Goal: Task Accomplishment & Management: Manage account settings

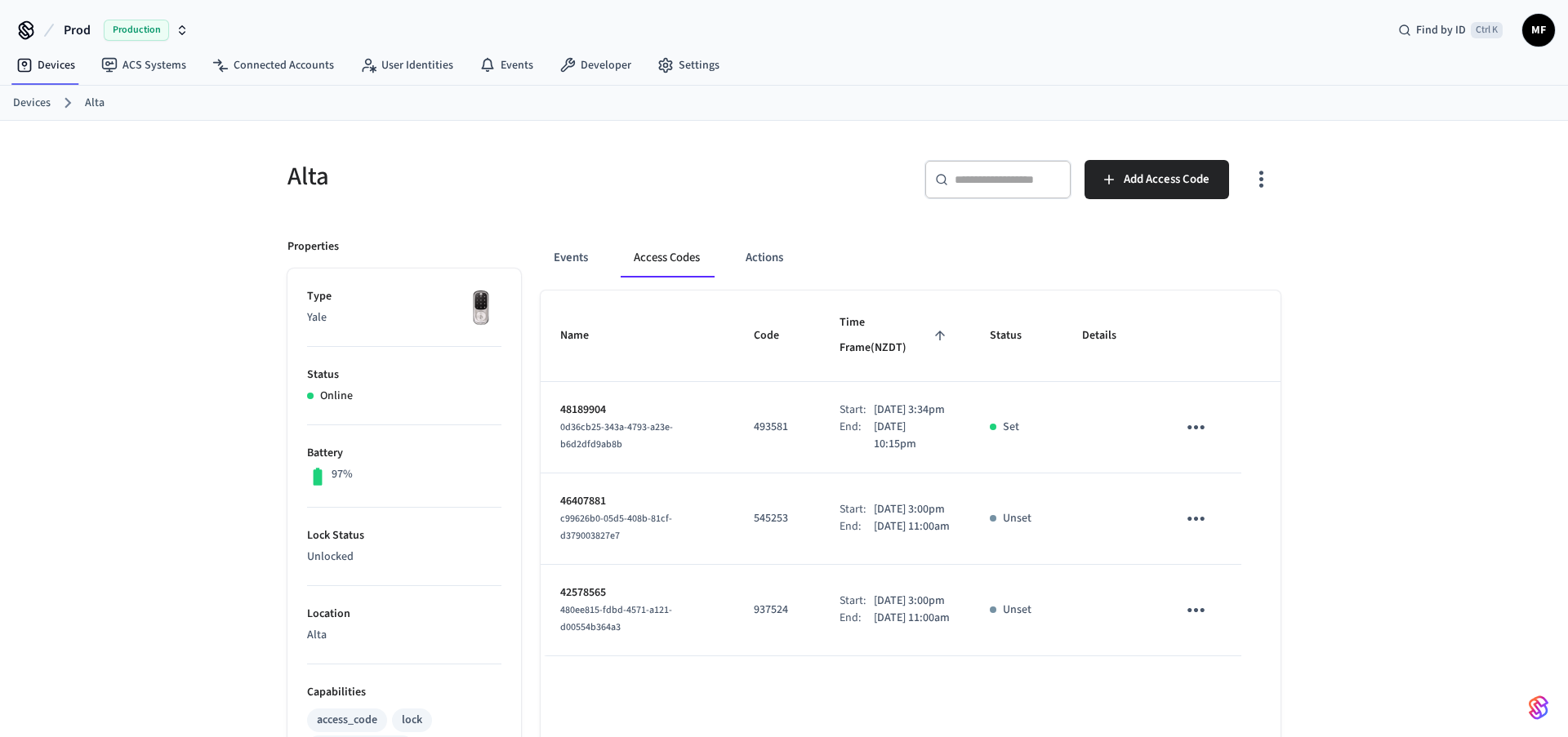
click at [119, 403] on div "Alta ​ ​ Add Access Code Properties Type Yale Status Online Battery 97% Lock St…" at bounding box center [784, 658] width 1568 height 1073
drag, startPoint x: 783, startPoint y: 410, endPoint x: 752, endPoint y: 404, distance: 31.6
click at [753, 419] on p "493581" at bounding box center [776, 427] width 46 height 17
copy p "493581"
click at [1198, 415] on icon "sticky table" at bounding box center [1196, 427] width 26 height 26
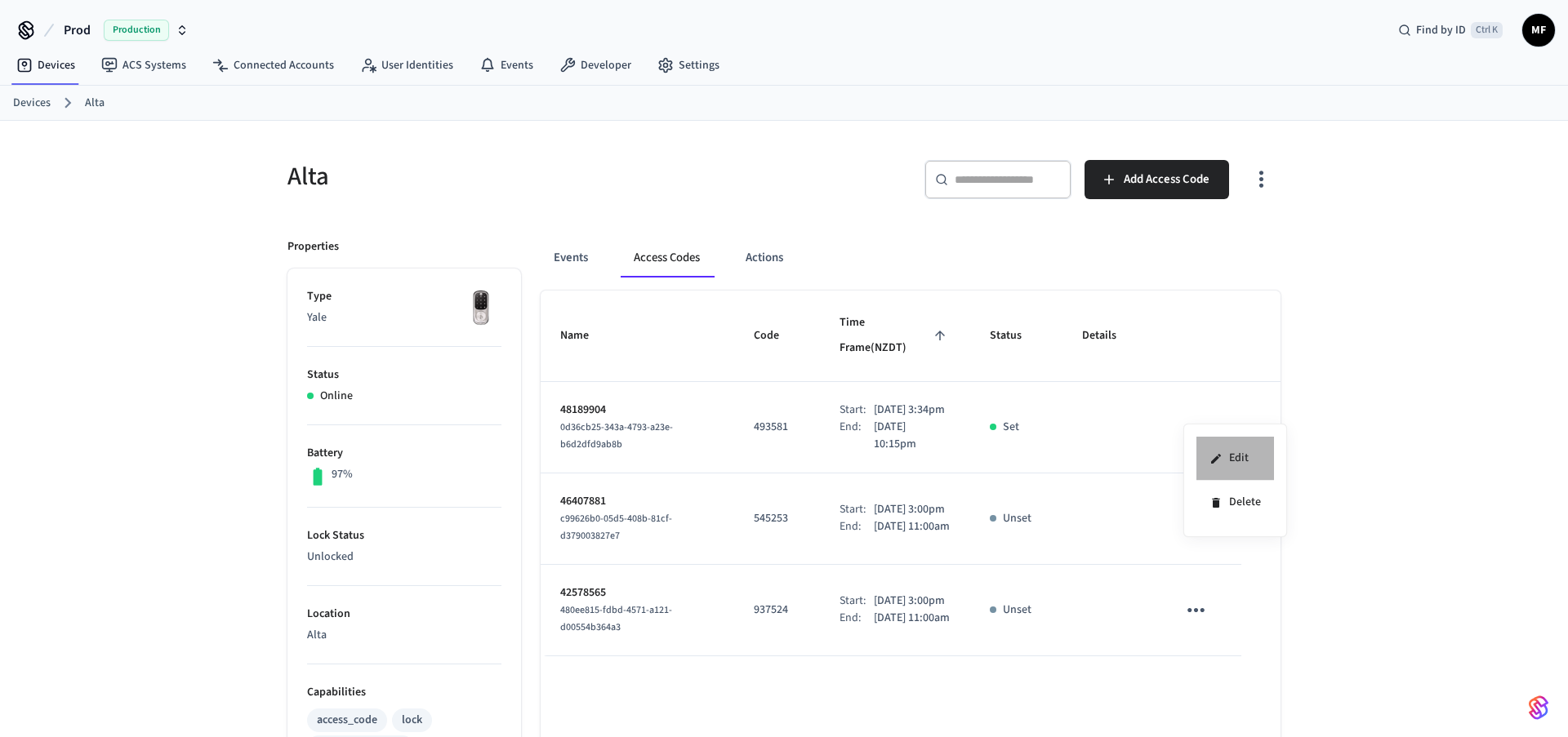
click at [1240, 452] on li "Edit" at bounding box center [1235, 459] width 77 height 44
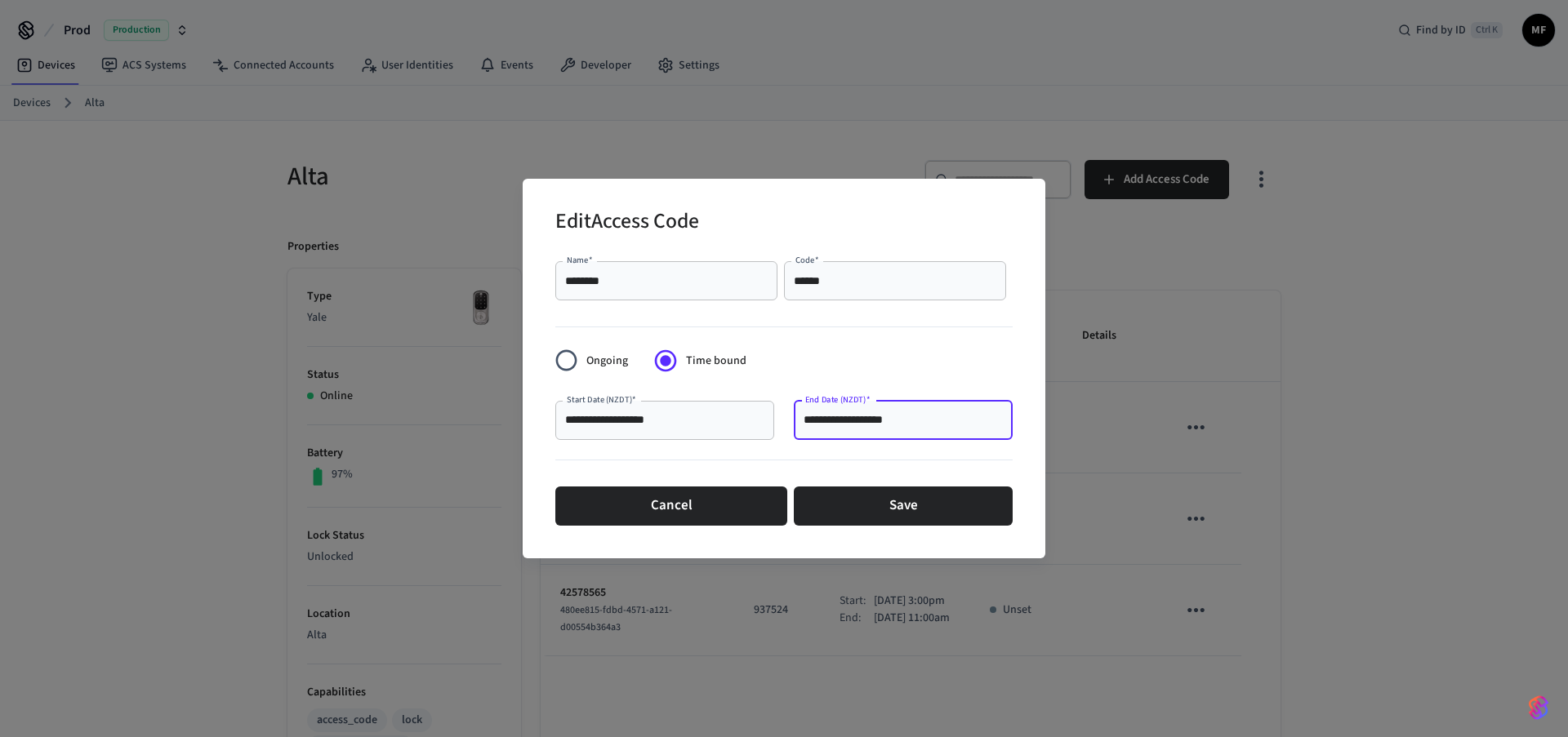
click at [893, 420] on input "**********" at bounding box center [903, 421] width 200 height 16
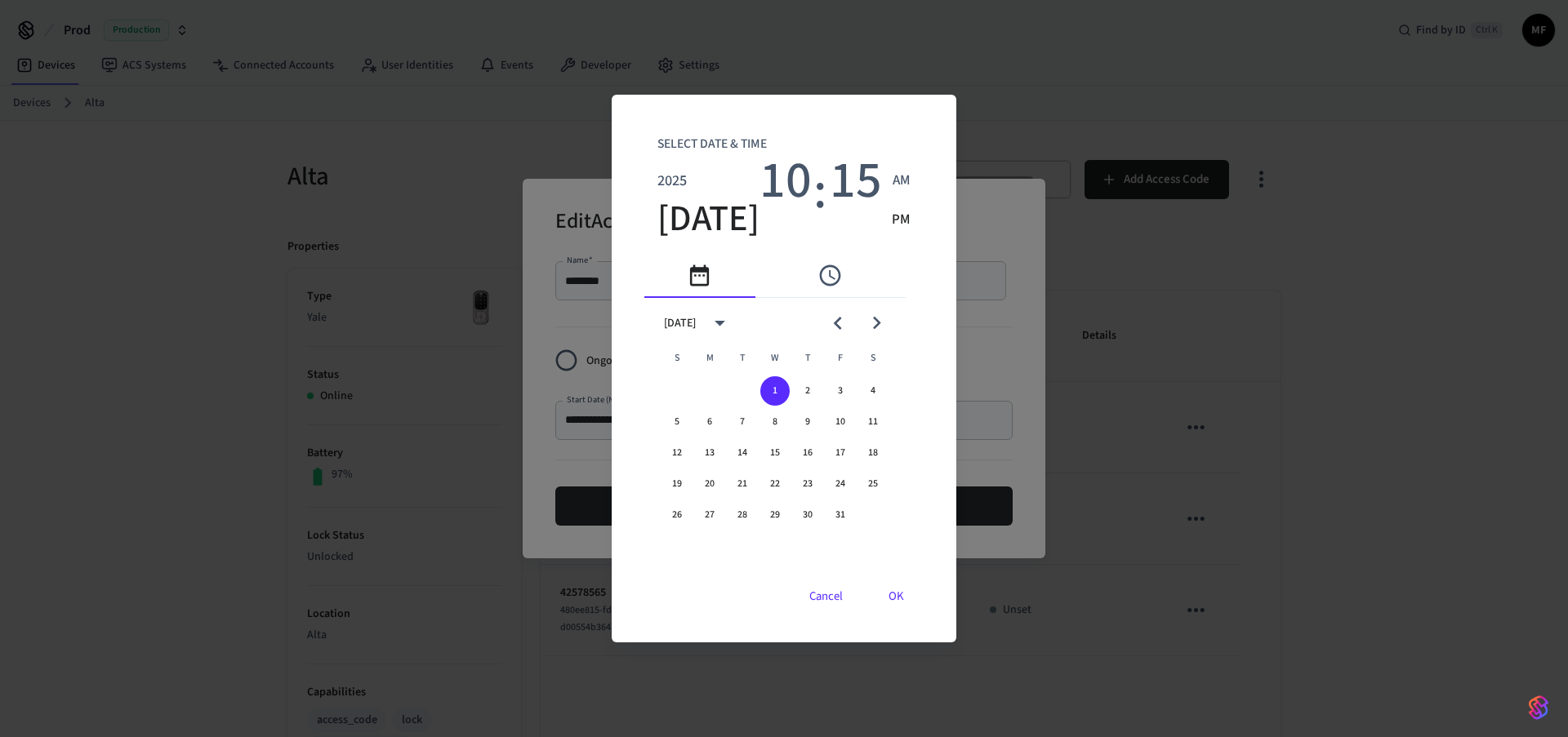
click at [893, 181] on span "AM" at bounding box center [902, 180] width 18 height 21
click at [784, 189] on span "10" at bounding box center [785, 180] width 52 height 59
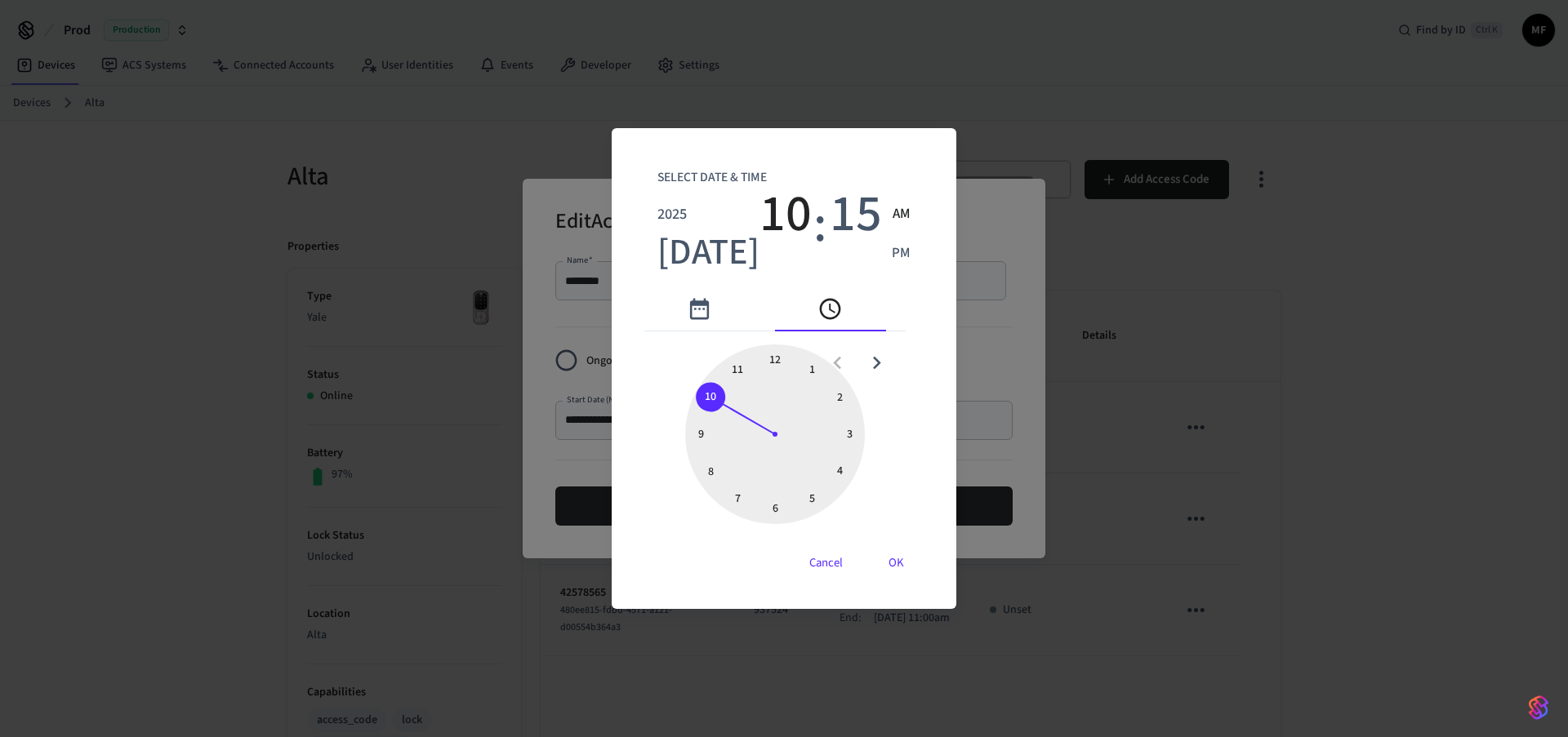
click at [746, 370] on div at bounding box center [774, 434] width 179 height 179
click at [847, 230] on span "15" at bounding box center [856, 214] width 52 height 59
click at [784, 357] on div at bounding box center [774, 434] width 179 height 179
type input "**********"
click at [886, 563] on button "OK" at bounding box center [897, 563] width 55 height 39
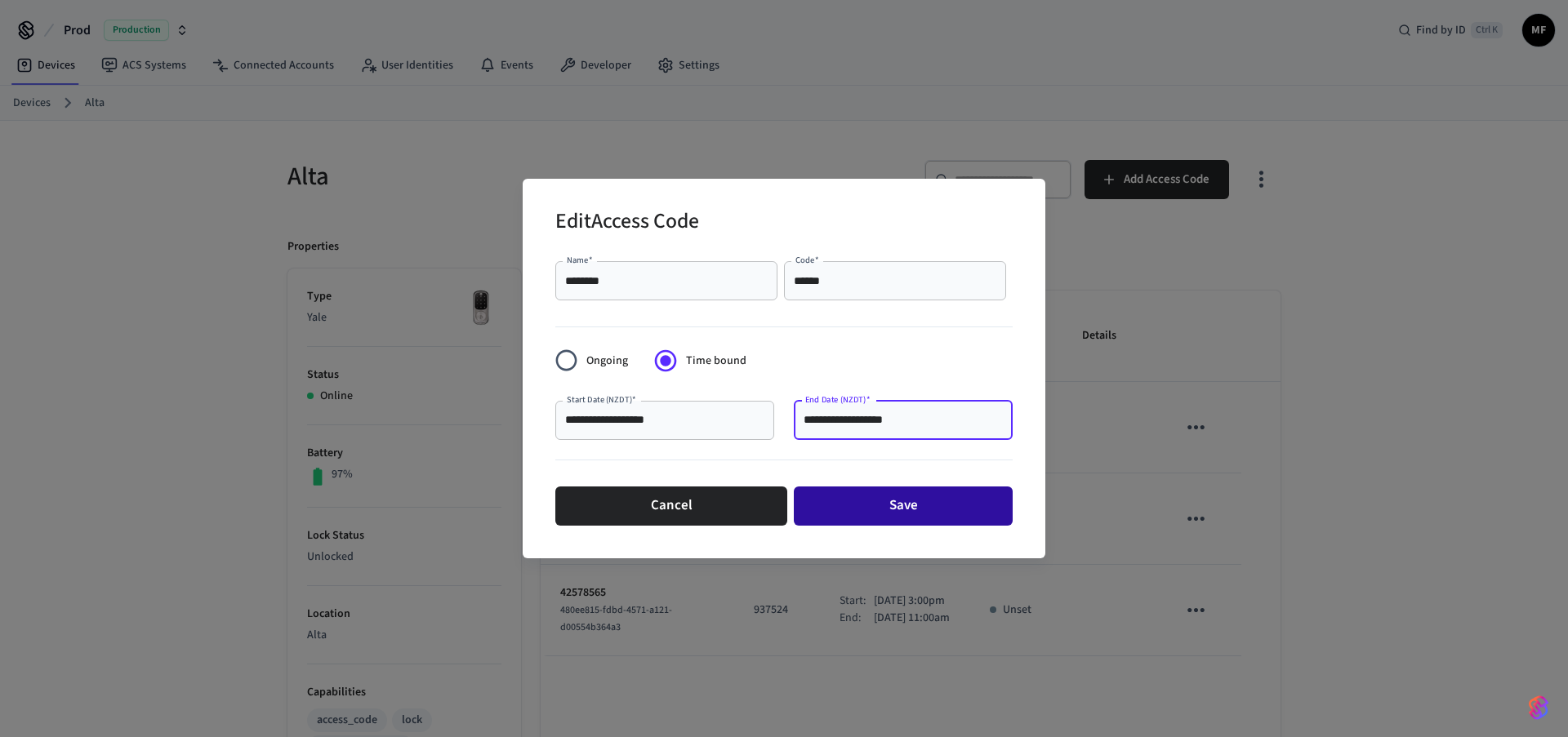
click at [907, 510] on button "Save" at bounding box center [903, 506] width 219 height 39
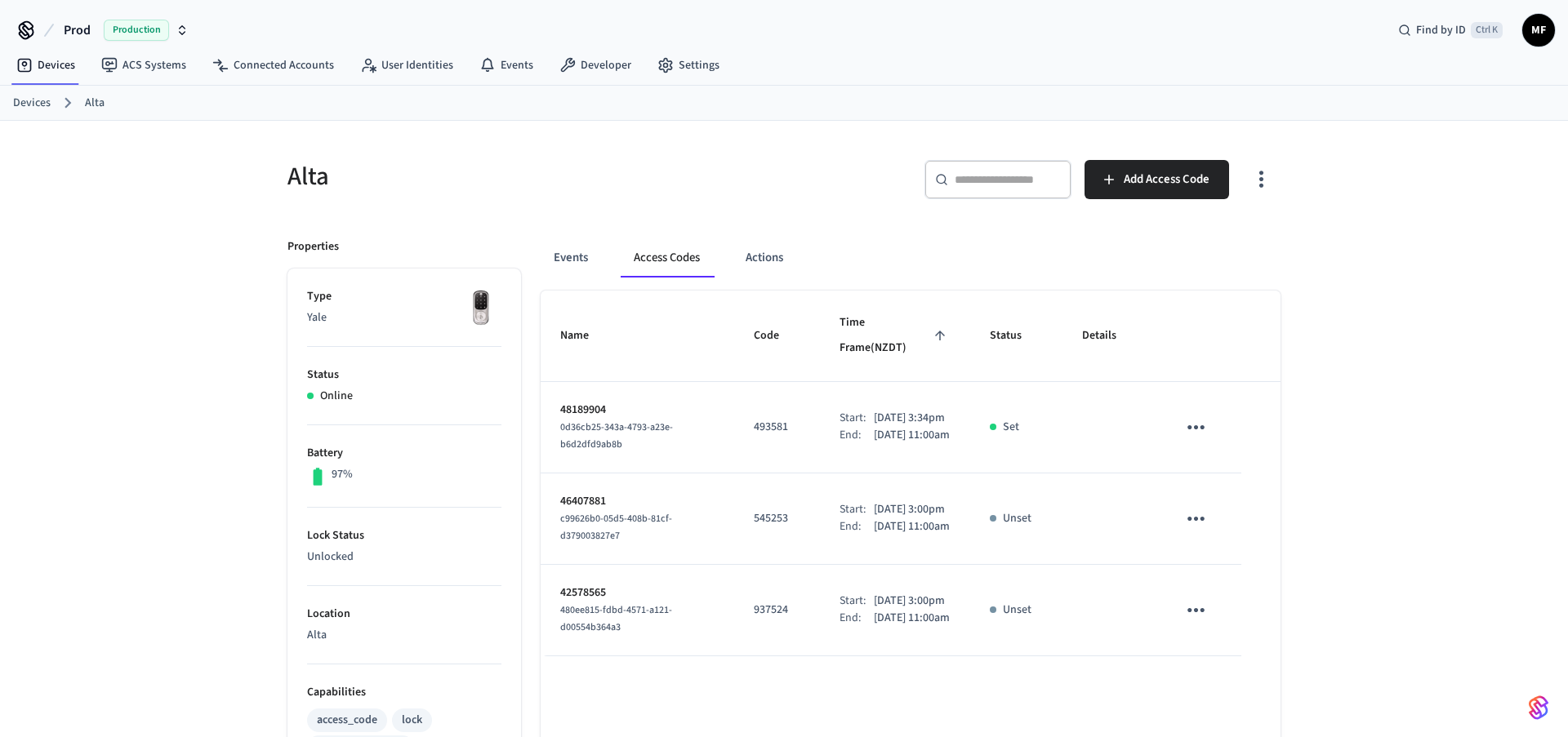
click at [1536, 26] on span "MF" at bounding box center [1538, 30] width 29 height 29
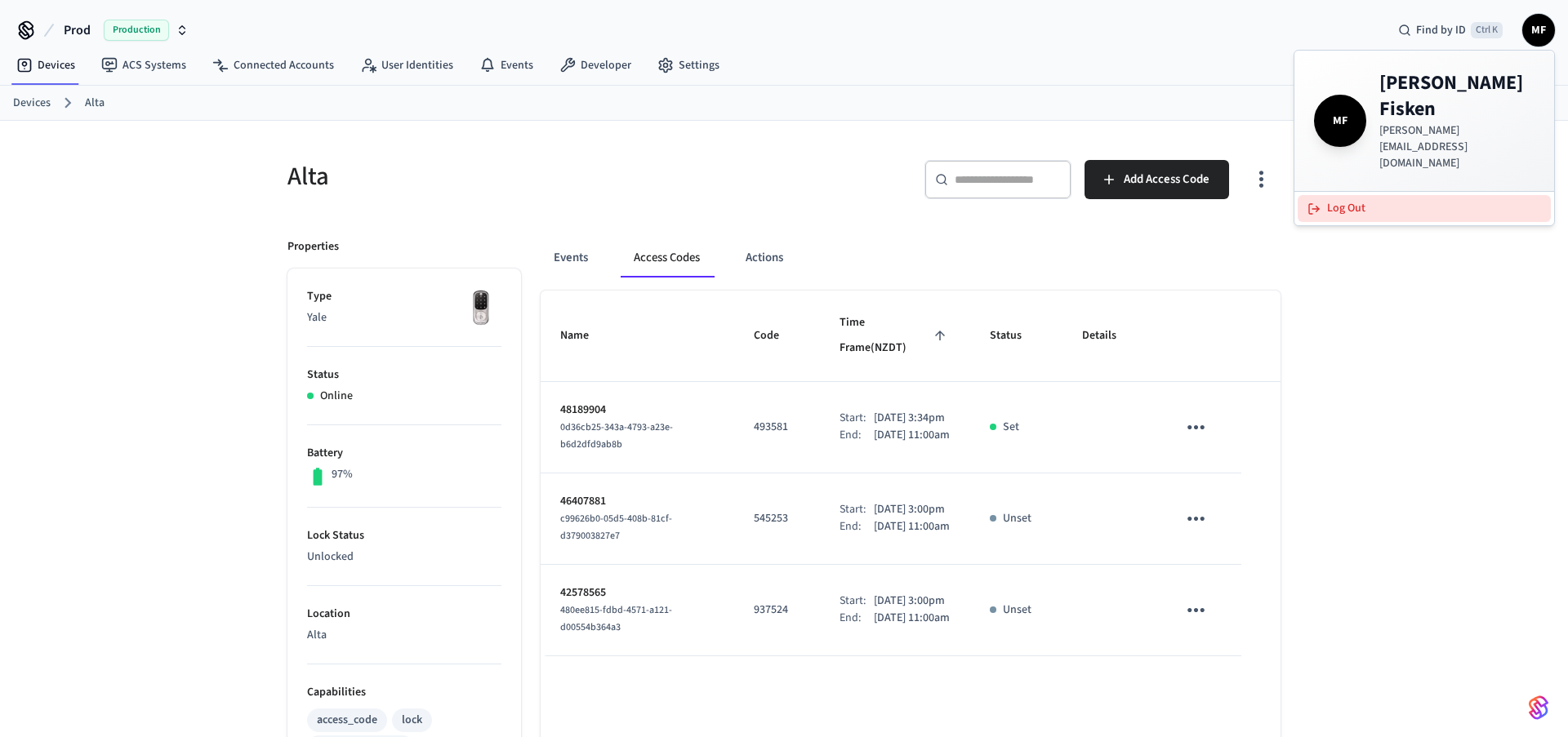
click at [1331, 195] on button "Log Out" at bounding box center [1424, 209] width 253 height 27
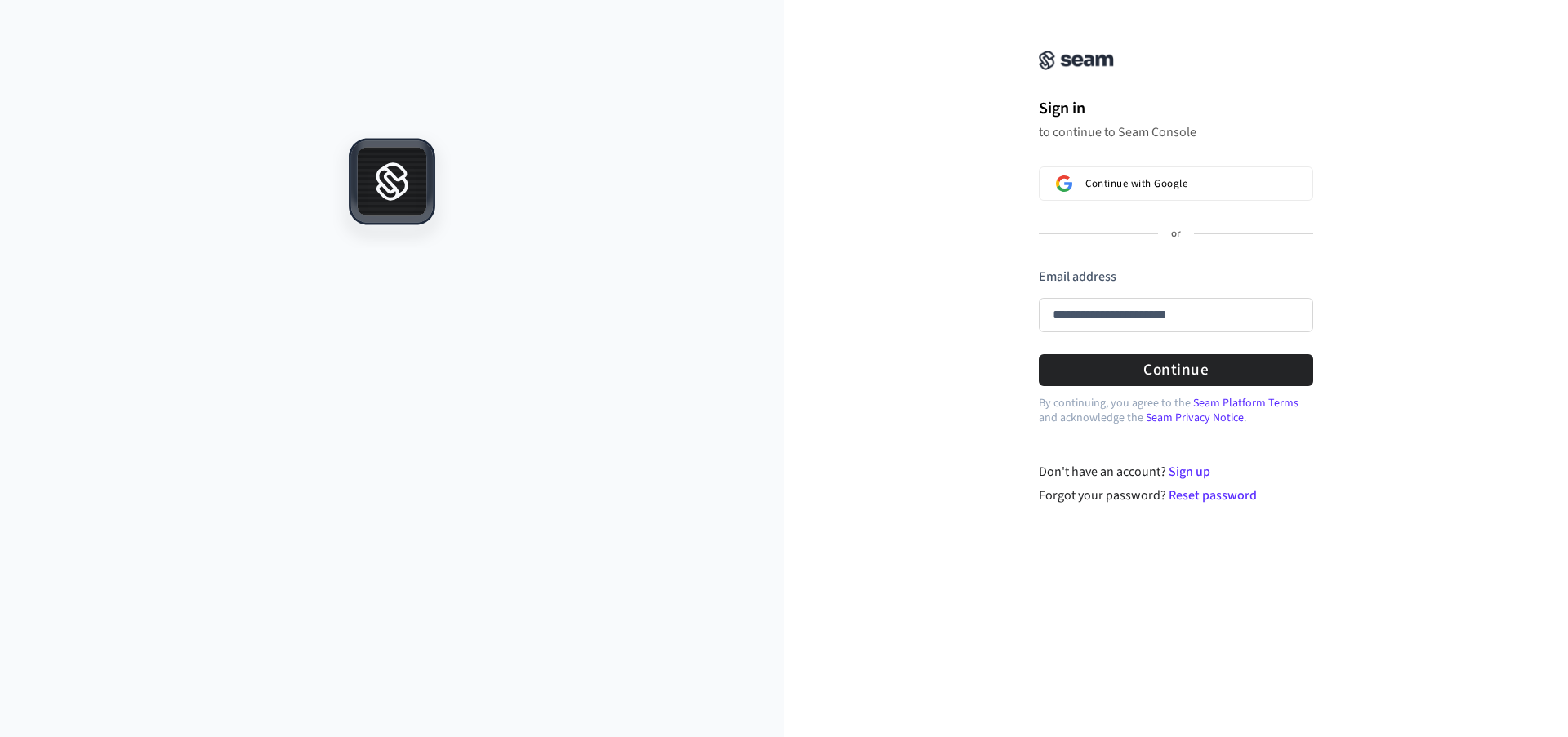
type input "**********"
